Goal: Transaction & Acquisition: Purchase product/service

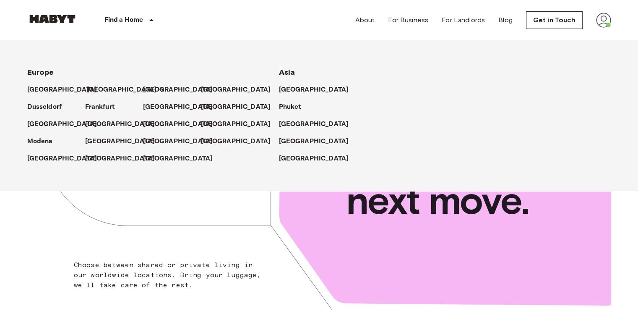
click at [96, 90] on p "[GEOGRAPHIC_DATA]" at bounding box center [122, 90] width 70 height 10
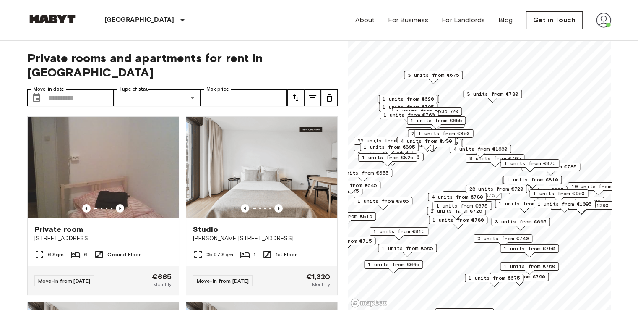
click at [361, 139] on span "22 units from €665" at bounding box center [385, 141] width 54 height 8
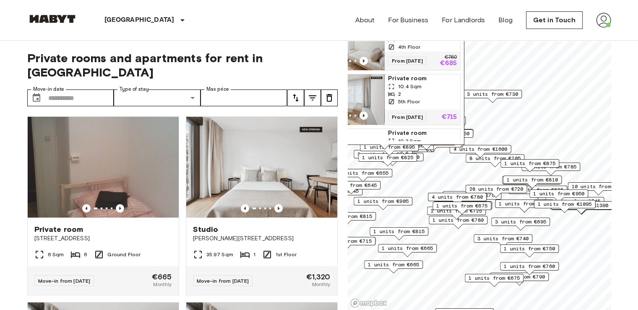
scroll to position [65, 0]
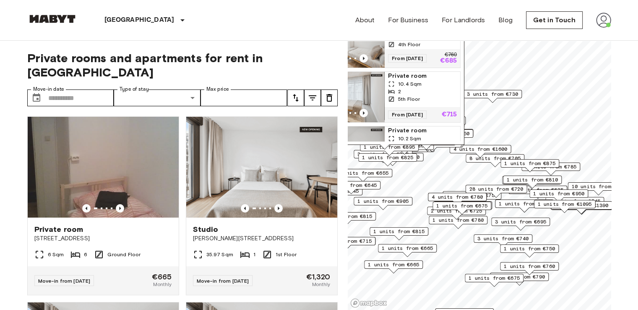
click at [410, 76] on span "Private room" at bounding box center [422, 76] width 69 height 8
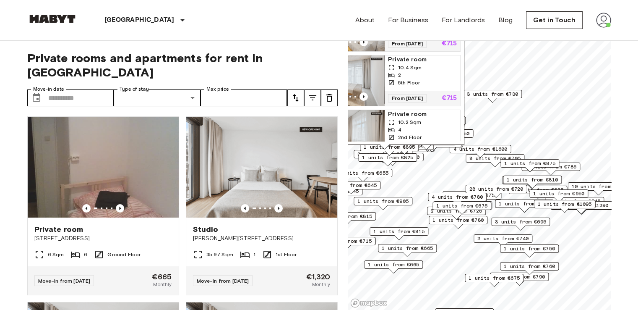
scroll to position [191, 0]
click at [368, 67] on img "Map marker" at bounding box center [347, 80] width 76 height 50
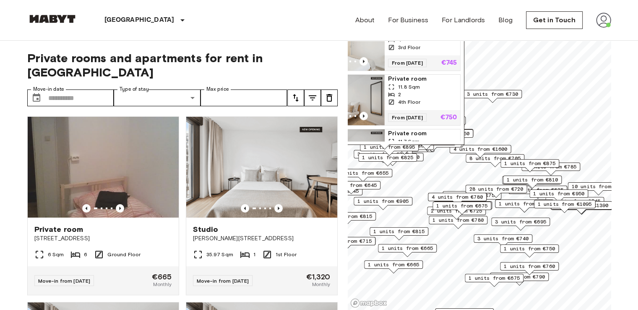
scroll to position [663, 0]
click at [368, 112] on img "Map marker" at bounding box center [347, 99] width 76 height 50
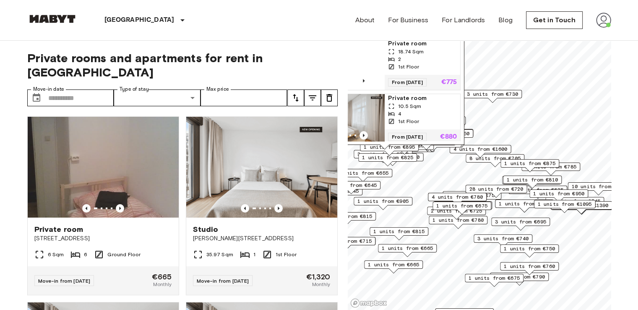
scroll to position [1025, 0]
click at [364, 78] on img "Map marker" at bounding box center [347, 65] width 76 height 50
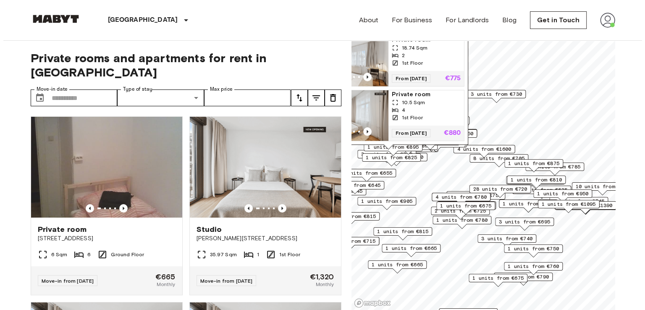
scroll to position [1050, 0]
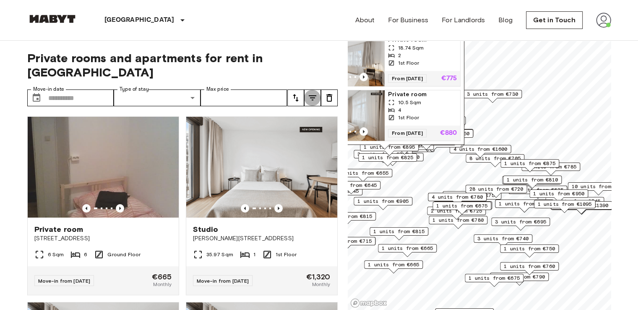
click at [308, 93] on icon "tune" at bounding box center [313, 98] width 10 height 10
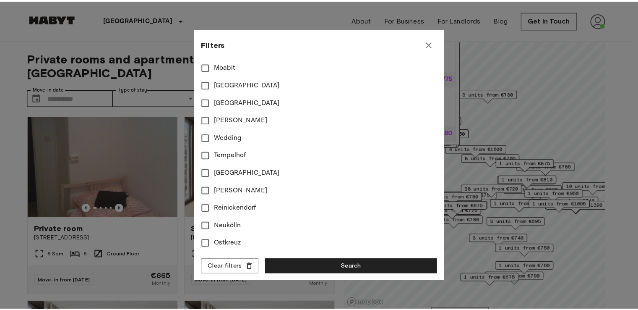
scroll to position [0, 0]
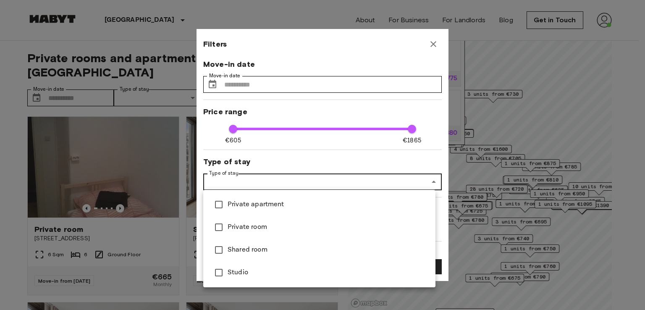
click at [228, 273] on span "Studio" at bounding box center [327, 272] width 201 height 10
type input "******"
type input "**"
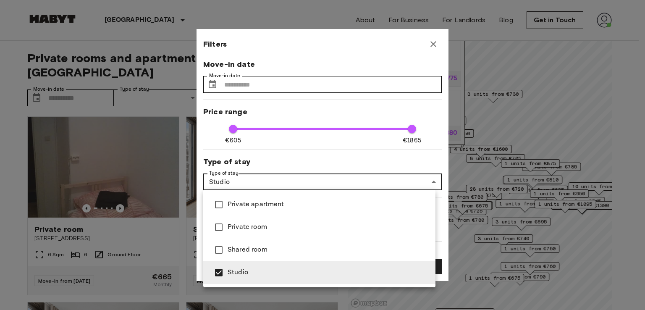
click at [386, 74] on div at bounding box center [322, 155] width 645 height 310
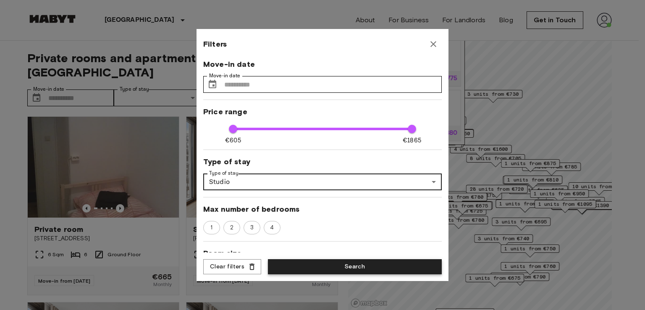
click at [355, 265] on button "Search" at bounding box center [355, 267] width 174 height 16
type input "******"
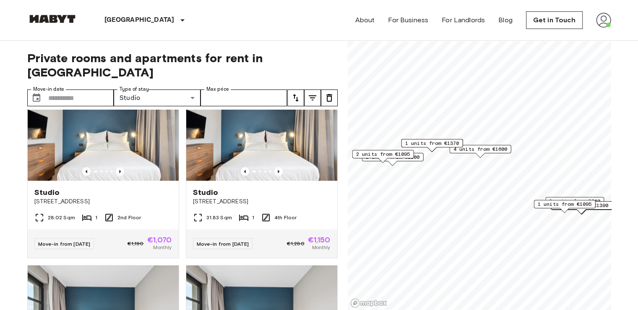
scroll to position [966, 0]
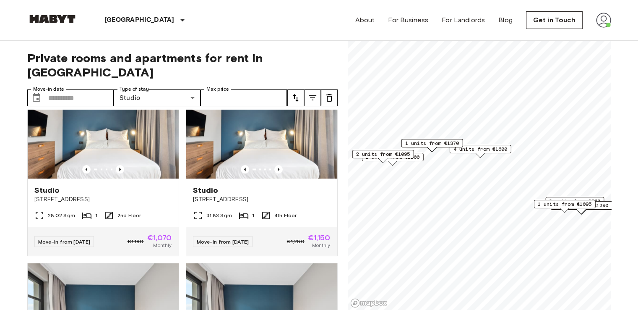
click at [227, 210] on div "Studio Fischerstraße 11" at bounding box center [261, 194] width 151 height 32
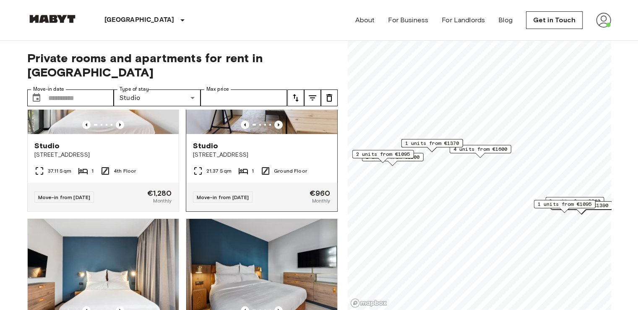
scroll to position [3421, 0]
click at [237, 134] on img at bounding box center [261, 84] width 151 height 101
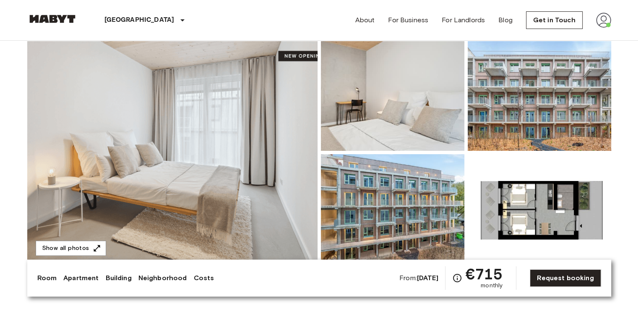
scroll to position [75, 0]
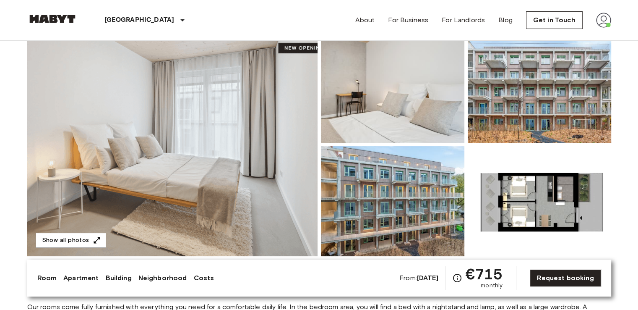
click at [274, 130] on img at bounding box center [172, 144] width 290 height 223
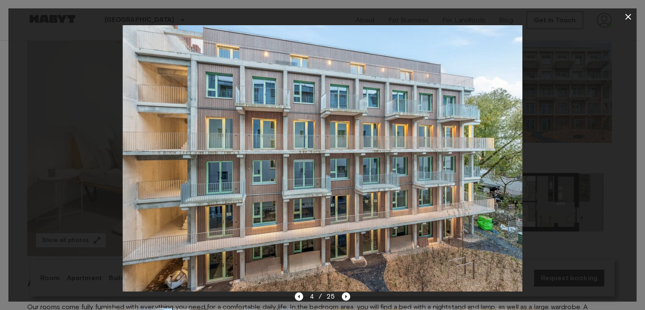
click at [627, 16] on icon "button" at bounding box center [628, 17] width 6 height 6
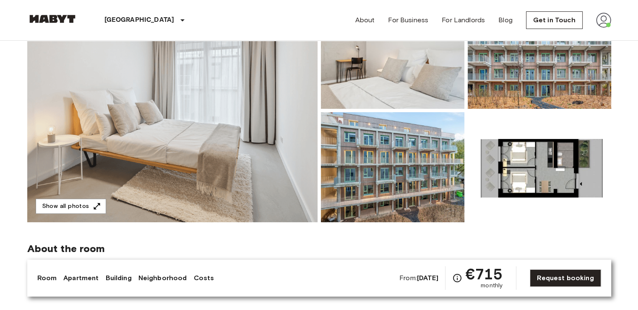
scroll to position [0, 0]
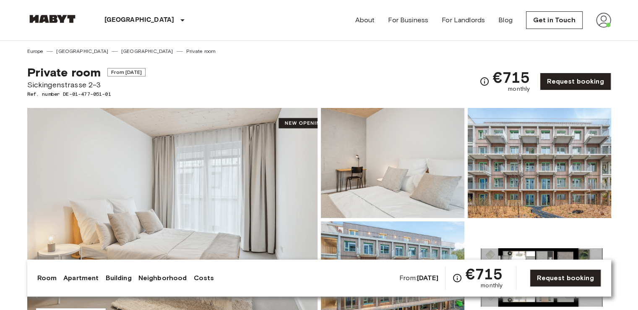
click at [602, 21] on img at bounding box center [603, 20] width 15 height 15
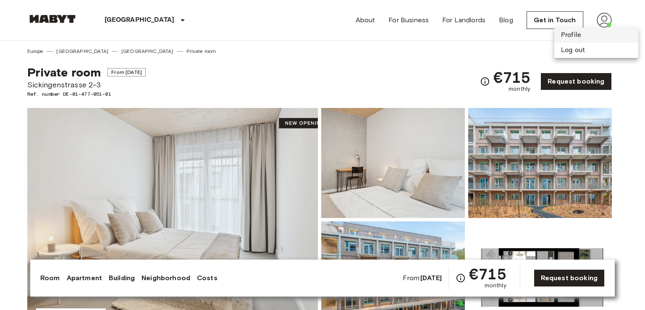
click at [564, 34] on li "Profile" at bounding box center [596, 35] width 84 height 15
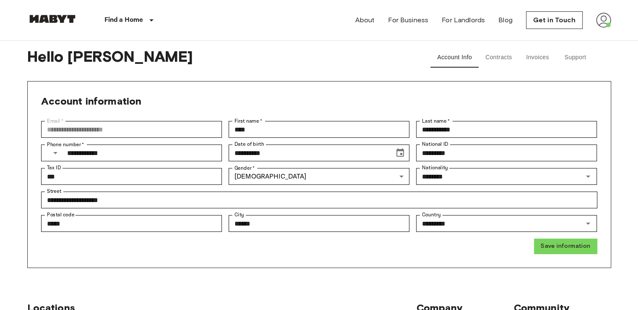
click at [492, 57] on button "Contracts" at bounding box center [499, 57] width 40 height 20
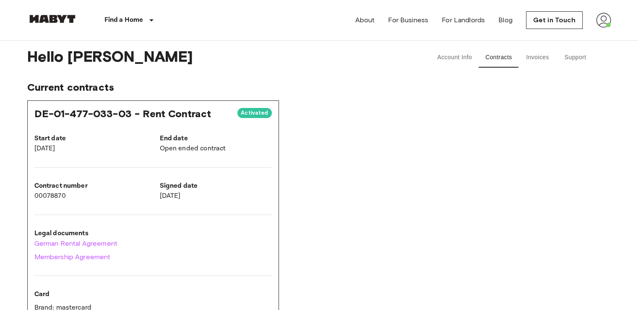
click at [568, 57] on button "Support" at bounding box center [576, 57] width 38 height 20
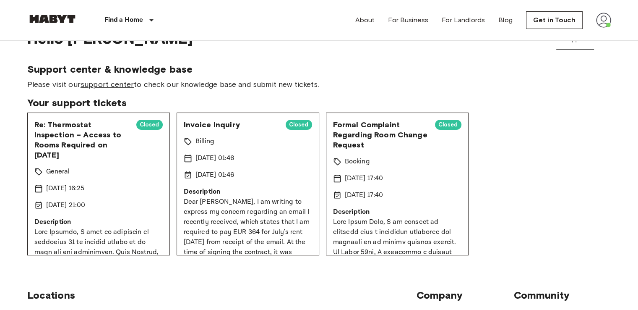
click at [109, 86] on link "support center" at bounding box center [107, 84] width 53 height 9
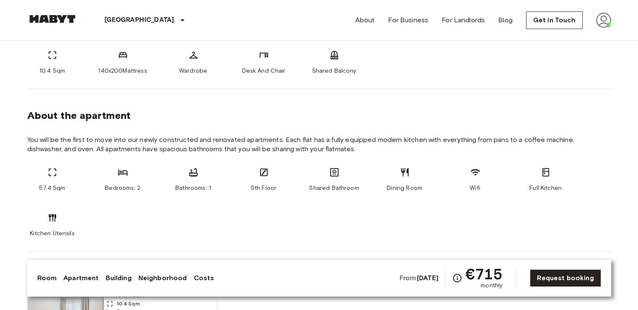
scroll to position [368, 0]
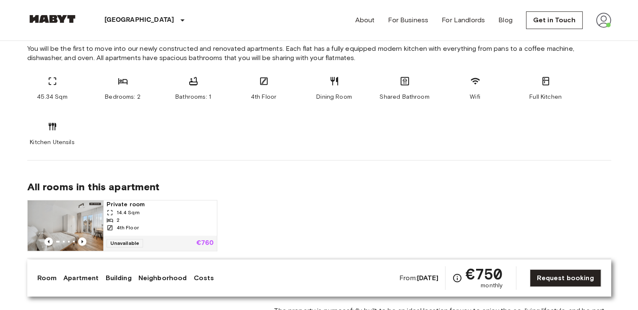
scroll to position [518, 0]
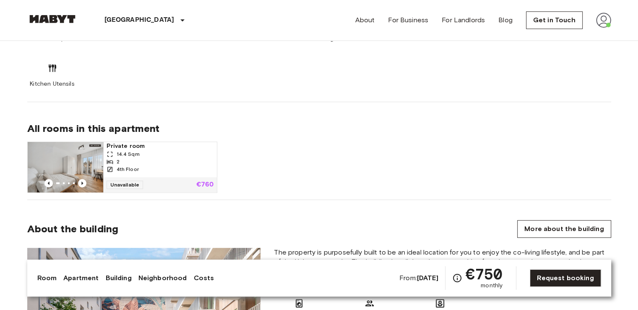
click at [125, 146] on span "Private room" at bounding box center [160, 146] width 107 height 8
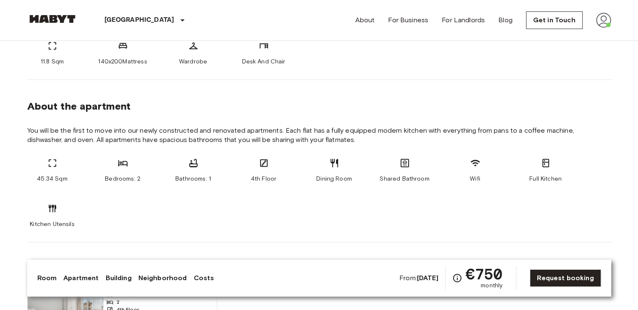
scroll to position [330, 0]
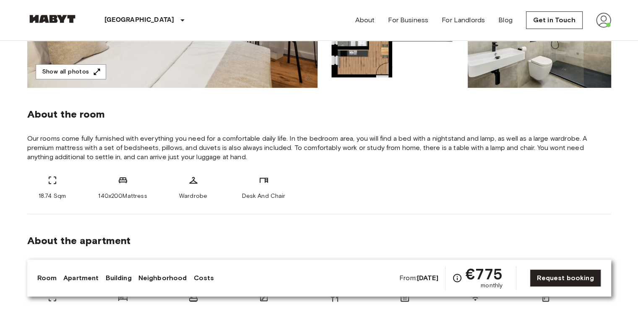
scroll to position [237, 0]
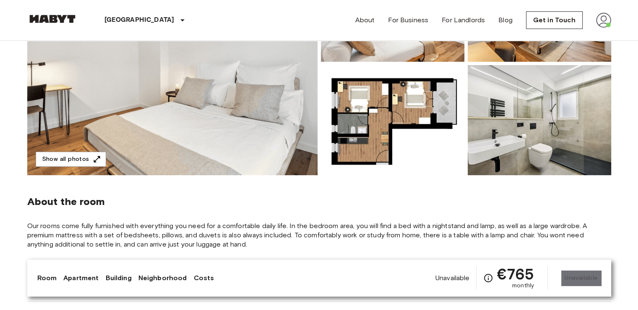
scroll to position [146, 0]
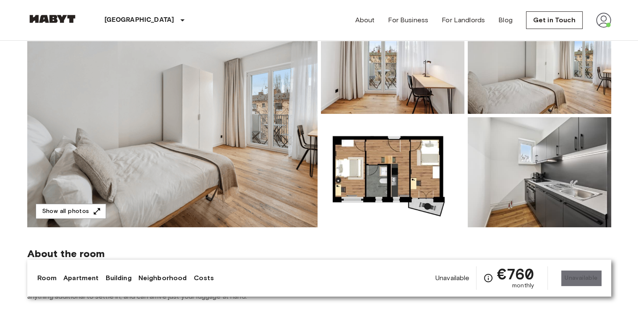
click at [219, 136] on img at bounding box center [172, 115] width 290 height 223
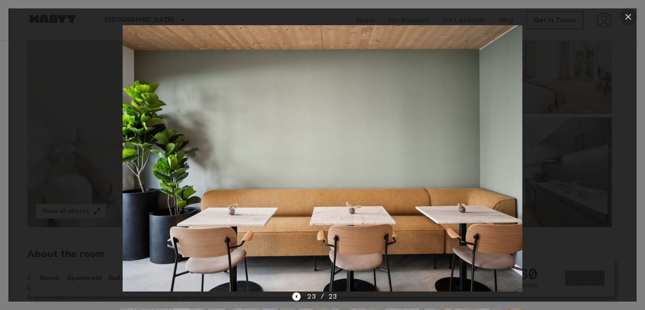
click at [626, 13] on icon "button" at bounding box center [628, 17] width 10 height 10
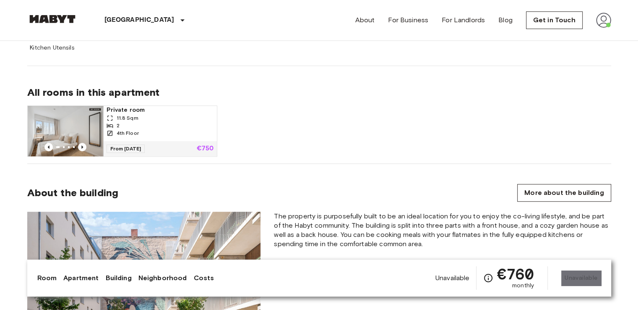
scroll to position [555, 0]
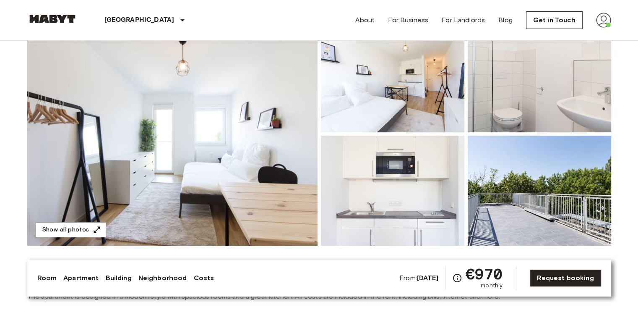
scroll to position [85, 0]
click at [256, 162] on img at bounding box center [172, 134] width 290 height 223
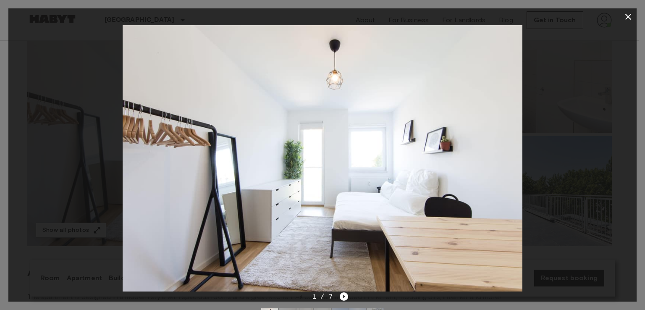
click at [631, 16] on icon "button" at bounding box center [628, 17] width 10 height 10
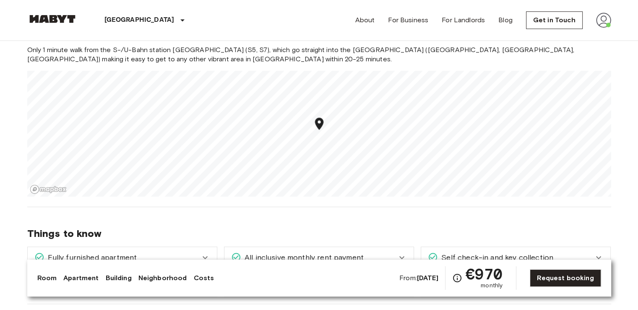
scroll to position [487, 0]
drag, startPoint x: 315, startPoint y: 129, endPoint x: 327, endPoint y: 140, distance: 16.1
click at [327, 140] on icon "Map marker" at bounding box center [330, 132] width 15 height 15
